Goal: Find specific page/section: Find specific page/section

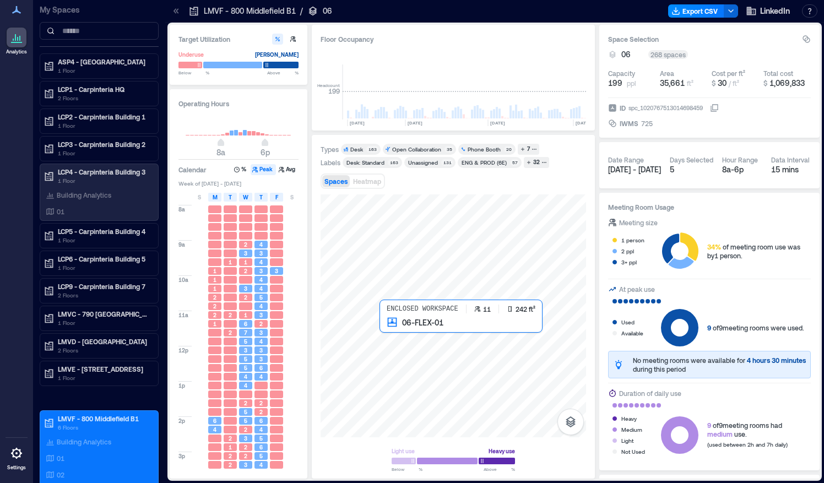
scroll to position [0, 3361]
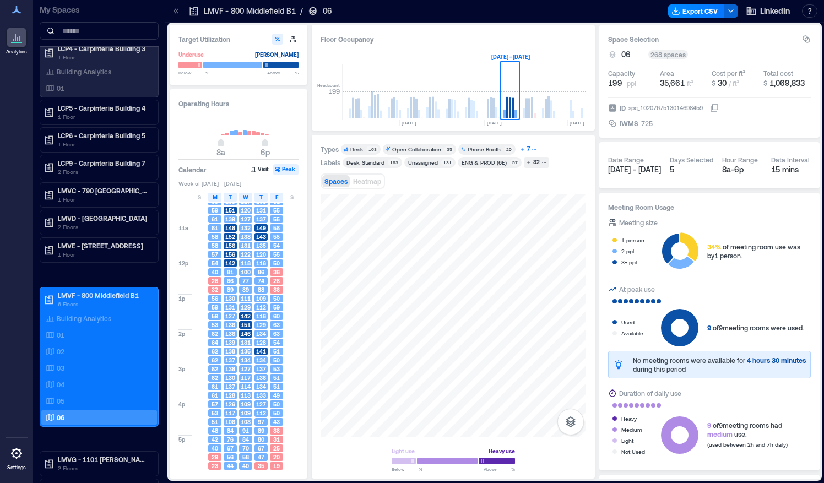
click at [528, 150] on div "7" at bounding box center [529, 149] width 6 height 10
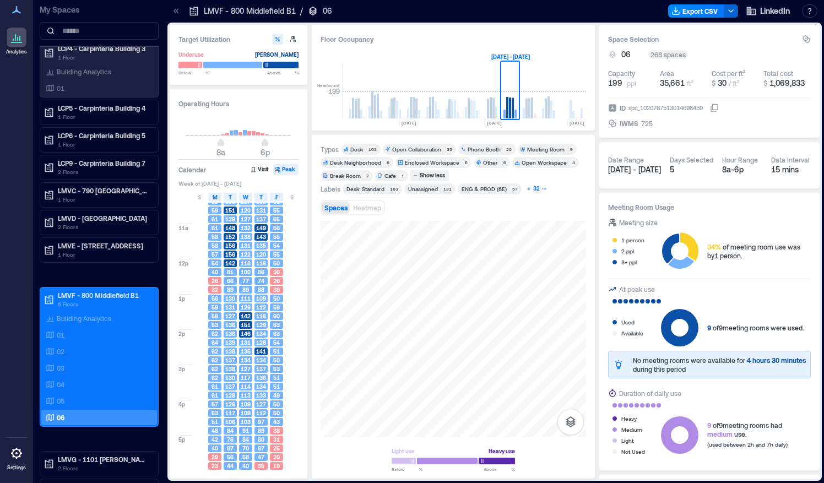
click at [535, 191] on div "32" at bounding box center [537, 189] width 10 height 10
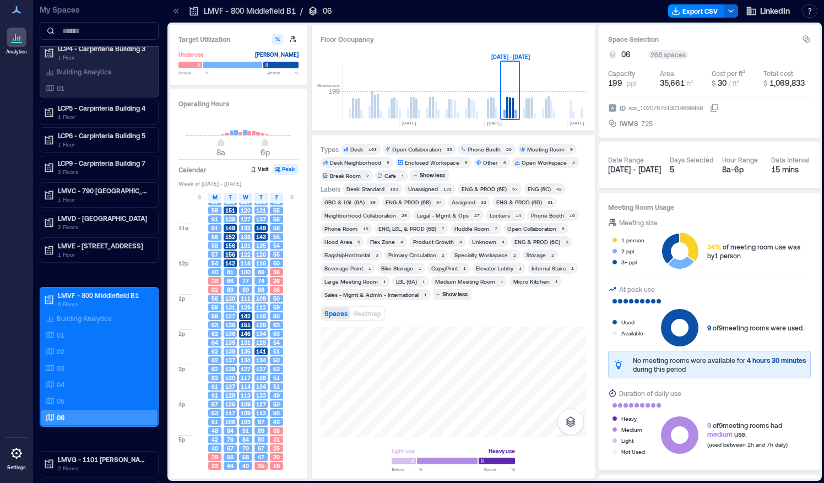
click at [383, 242] on div "Flex Zone" at bounding box center [382, 242] width 25 height 8
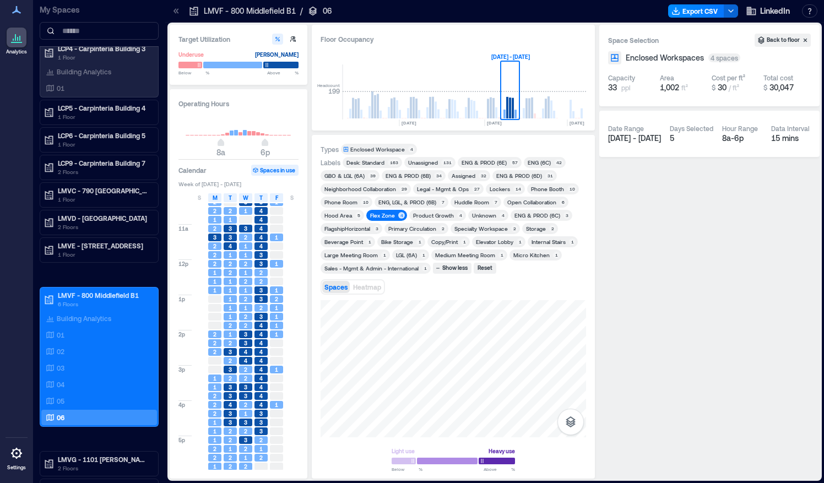
click at [175, 5] on div at bounding box center [176, 11] width 18 height 18
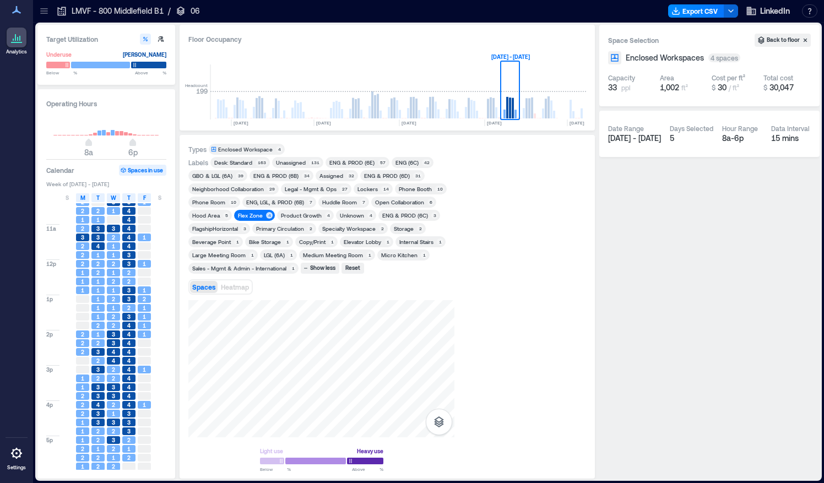
scroll to position [0, 3228]
